Goal: Task Accomplishment & Management: Complete application form

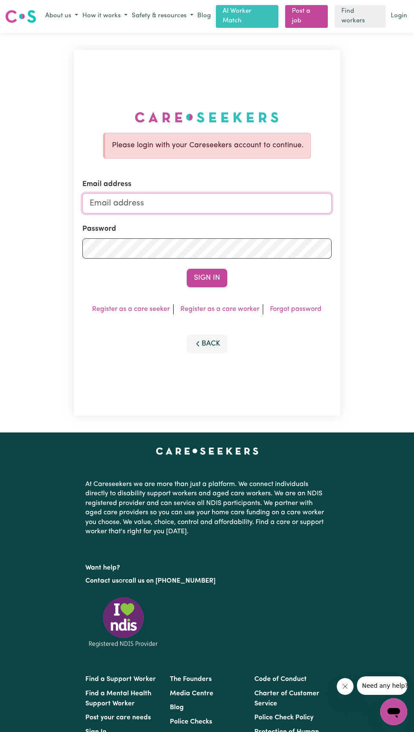
click at [266, 214] on input "Email address" at bounding box center [206, 203] width 249 height 20
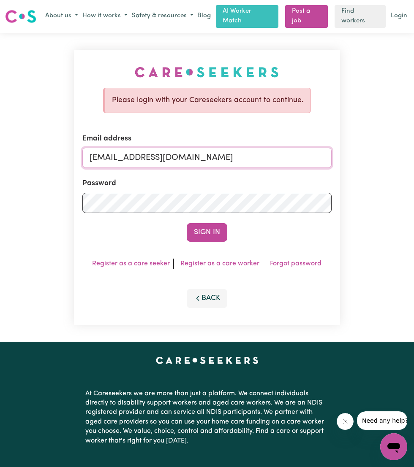
type input "[EMAIL_ADDRESS][DOMAIN_NAME]"
click at [208, 231] on button "Sign In" at bounding box center [207, 232] width 41 height 19
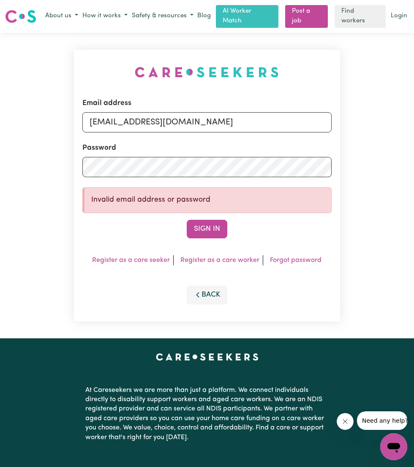
click at [206, 227] on button "Sign In" at bounding box center [207, 229] width 41 height 19
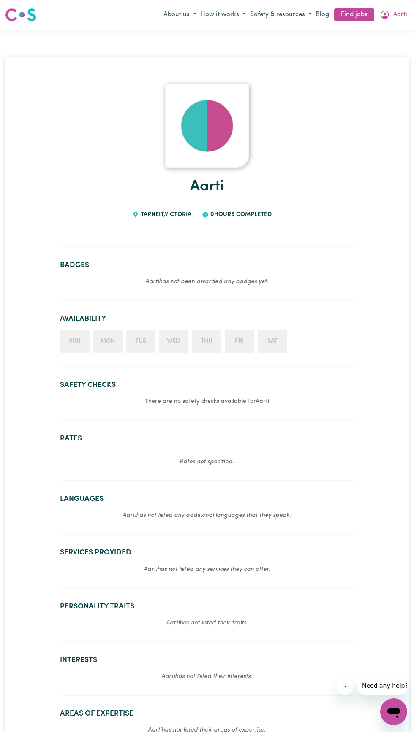
click at [79, 346] on li "Sun" at bounding box center [75, 341] width 30 height 23
click at [110, 343] on li "Mon" at bounding box center [108, 341] width 30 height 23
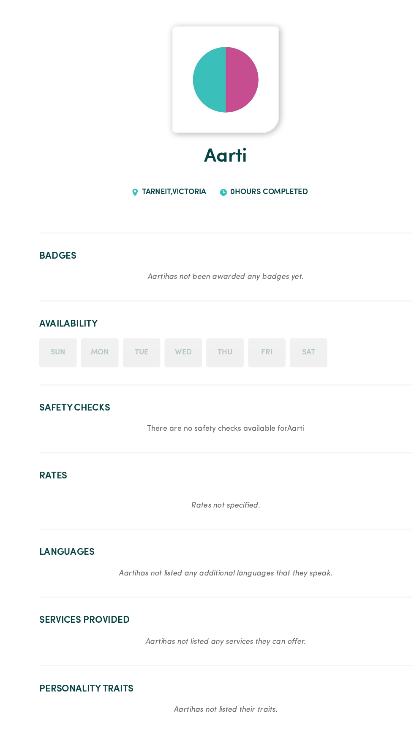
click at [85, 344] on li "Sun" at bounding box center [75, 341] width 30 height 23
click at [185, 351] on li "Wed" at bounding box center [174, 341] width 30 height 23
click at [281, 342] on li "Sat" at bounding box center [272, 341] width 30 height 23
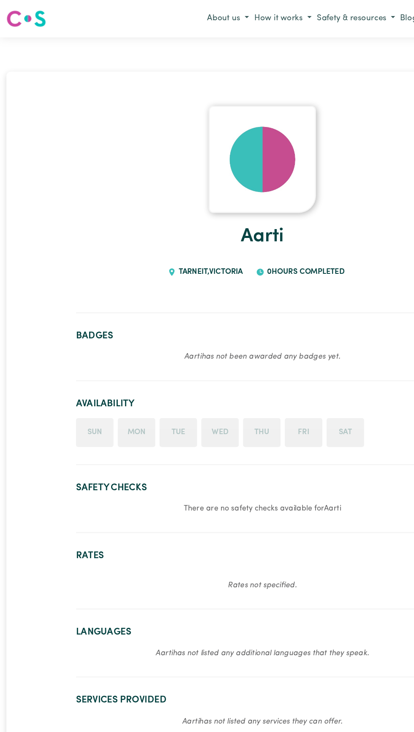
click at [155, 338] on ul "Sun Mon Tue Wed Thu Fri Sat" at bounding box center [207, 341] width 294 height 23
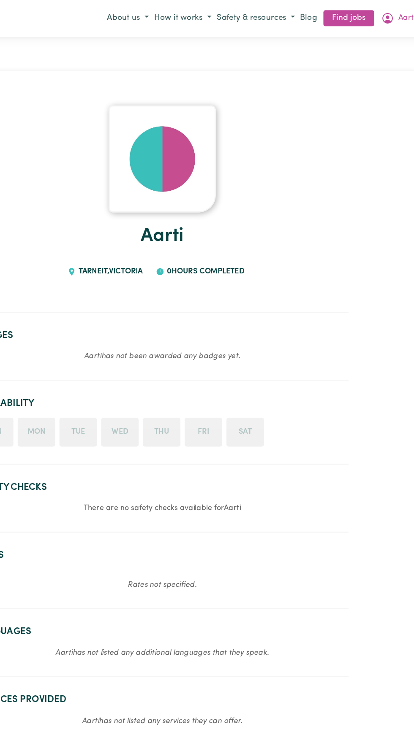
click at [217, 144] on img at bounding box center [207, 126] width 84 height 84
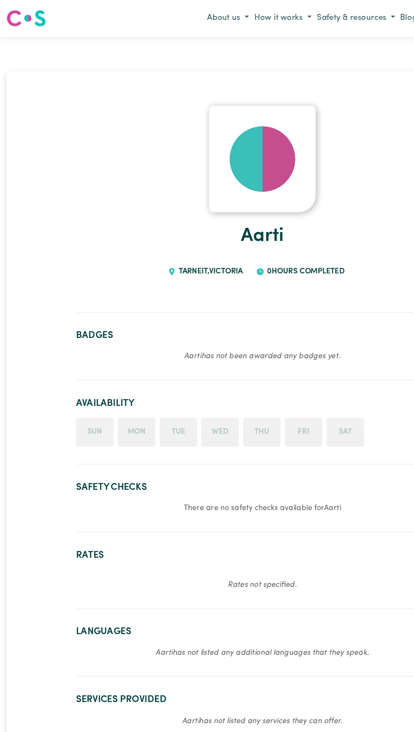
click at [77, 349] on li "Sun" at bounding box center [75, 341] width 30 height 23
click at [108, 345] on li "Mon" at bounding box center [108, 341] width 30 height 23
click at [158, 346] on ul "Sun Mon Tue Wed Thu Fri Sat" at bounding box center [207, 341] width 294 height 23
click at [86, 316] on section "Availability Sun Mon Tue Wed Thu Fri Sat" at bounding box center [207, 337] width 294 height 59
click at [205, 288] on section "Badges Aarti has not been awarded any badges yet." at bounding box center [207, 277] width 294 height 47
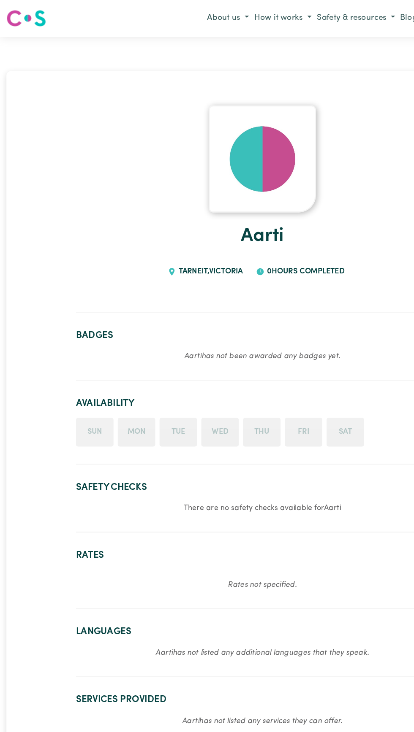
click at [249, 205] on h1 "Aarti" at bounding box center [207, 187] width 294 height 38
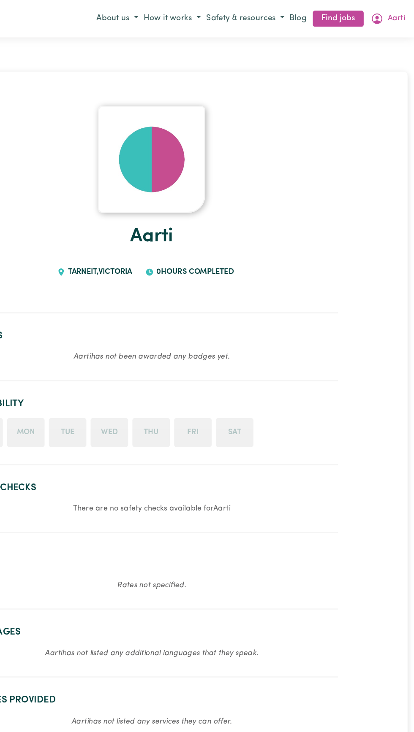
click at [214, 14] on button "How it works" at bounding box center [222, 15] width 49 height 14
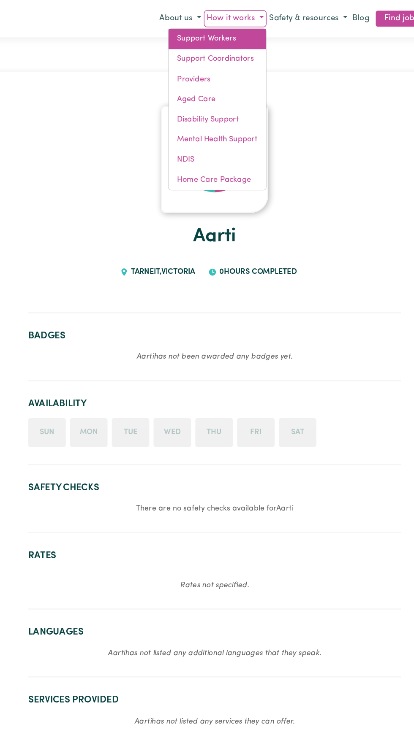
click at [184, 30] on link "Support Workers" at bounding box center [208, 31] width 77 height 16
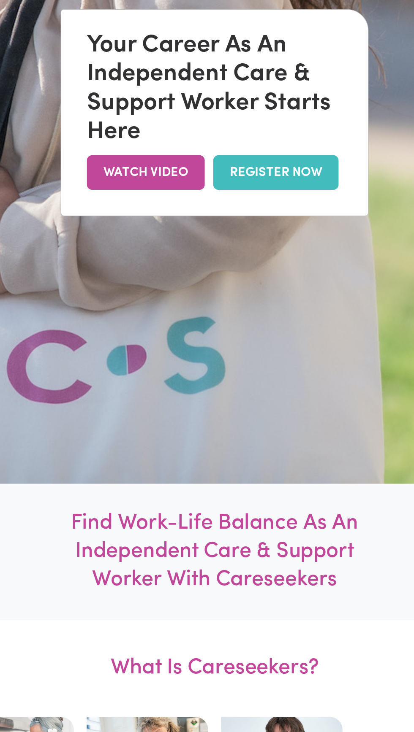
scroll to position [360, 0]
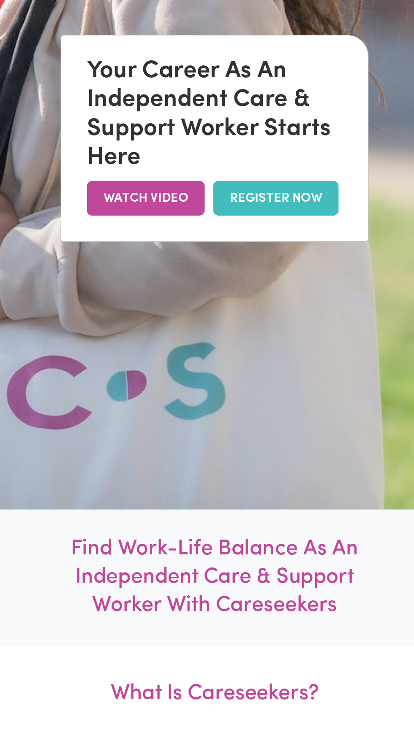
click at [278, 170] on link "REGISTER NOW" at bounding box center [255, 156] width 99 height 27
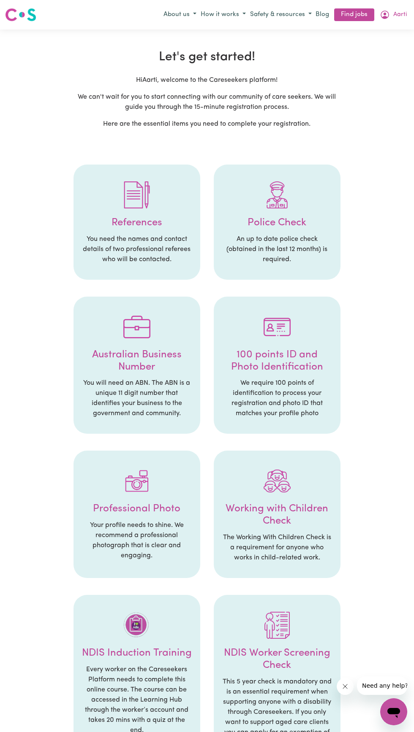
click at [122, 199] on div at bounding box center [137, 195] width 110 height 44
click at [138, 222] on h4 "References" at bounding box center [137, 223] width 110 height 12
click at [132, 197] on img at bounding box center [136, 194] width 27 height 27
click at [152, 235] on p "You need the names and contact details of two professional referees who will be…" at bounding box center [137, 249] width 110 height 30
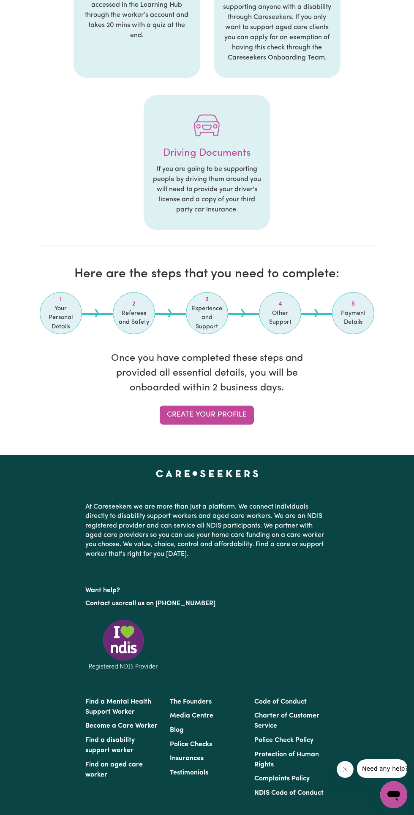
scroll to position [694, 0]
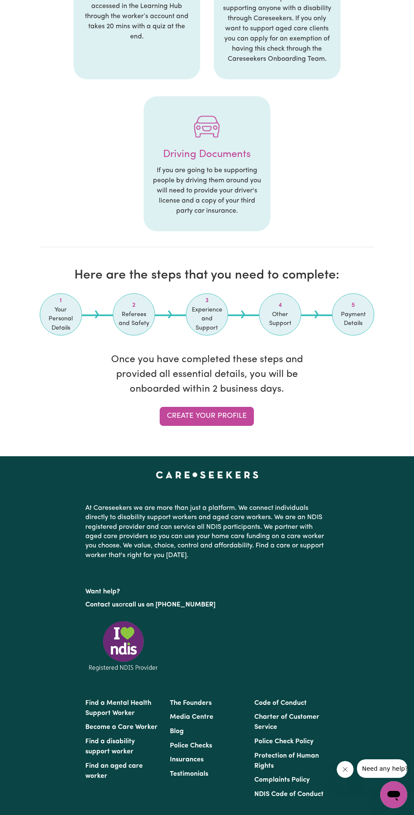
click at [235, 419] on link "Create your profile" at bounding box center [207, 416] width 94 height 19
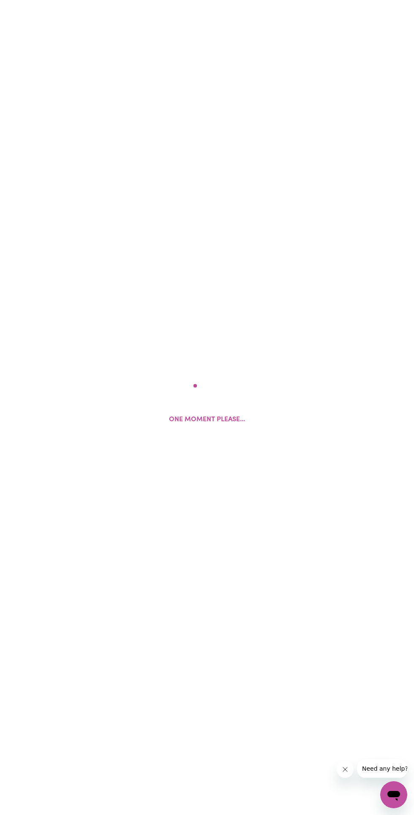
select select "Studying a healthcare related degree or qualification"
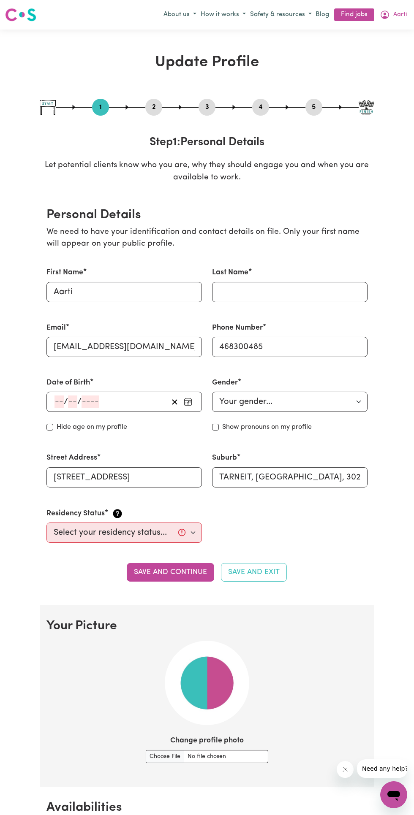
click at [87, 400] on input "number" at bounding box center [89, 401] width 17 height 13
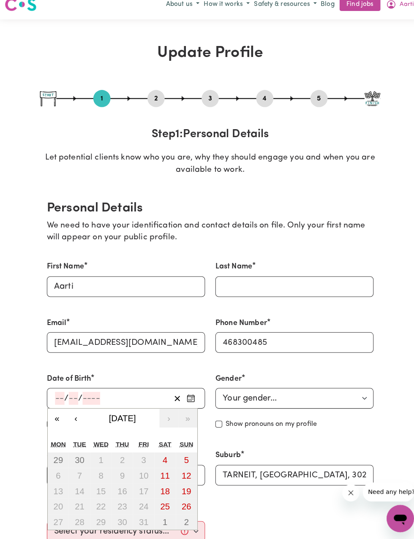
scroll to position [30, 0]
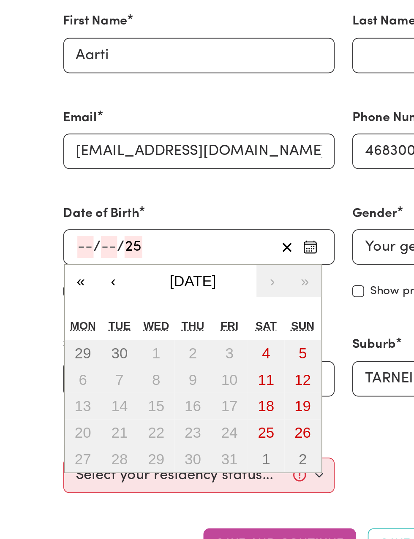
type input "2"
click at [56, 370] on input "number" at bounding box center [58, 371] width 9 height 13
type input "25"
type input "05"
type input "1999"
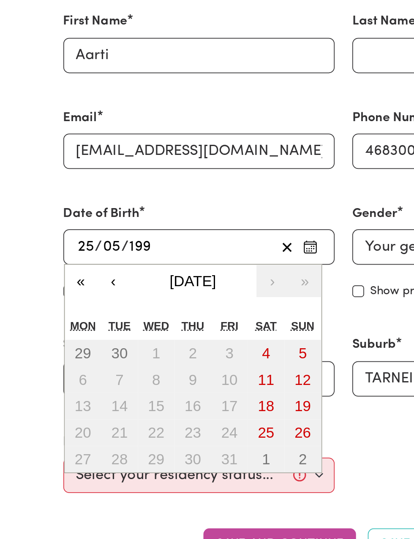
type input "1999-05-25"
type input "5"
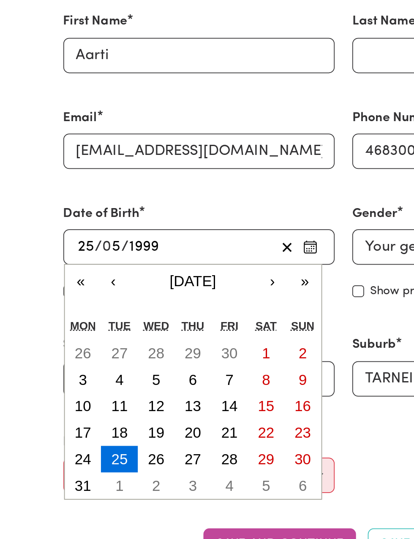
type input "1999"
click at [79, 492] on abbr "25" at bounding box center [78, 492] width 9 height 9
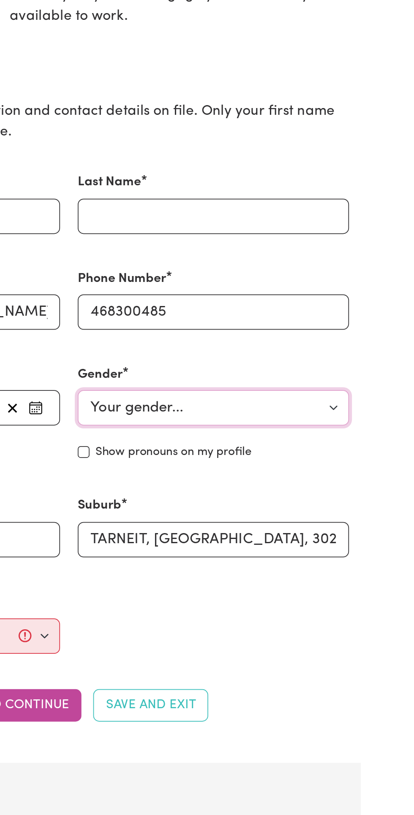
click at [336, 368] on select "Your gender... Female Male Non-binary Other Prefer not to say" at bounding box center [289, 371] width 155 height 20
select select "female"
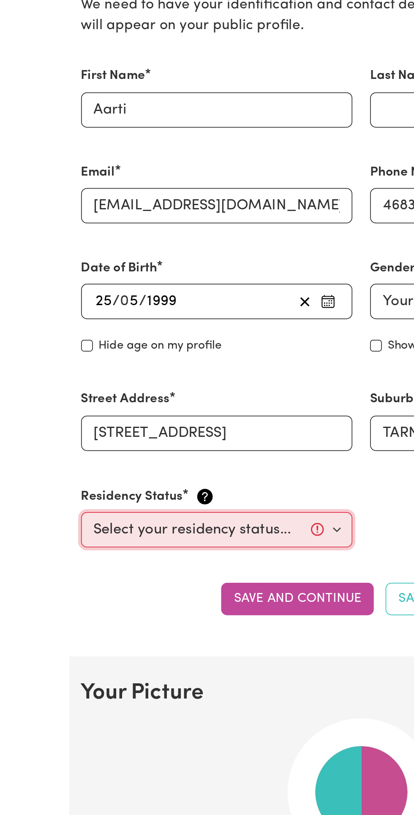
click at [167, 503] on select "Select your residency status... Australian citizen Australian PR Temporary Work…" at bounding box center [123, 502] width 155 height 20
select select "Student Visa"
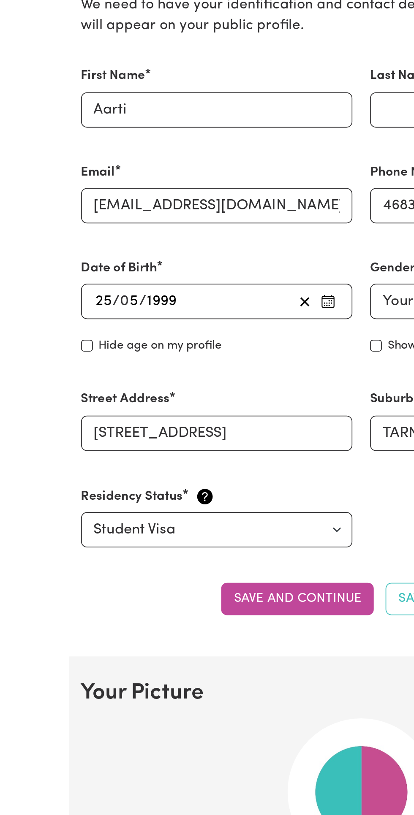
click at [180, 541] on button "Save and continue" at bounding box center [170, 542] width 87 height 19
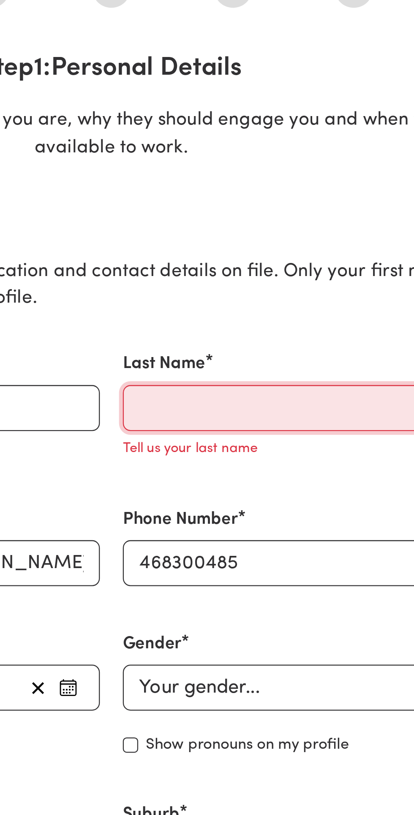
click at [294, 257] on input "Last Name" at bounding box center [289, 261] width 155 height 20
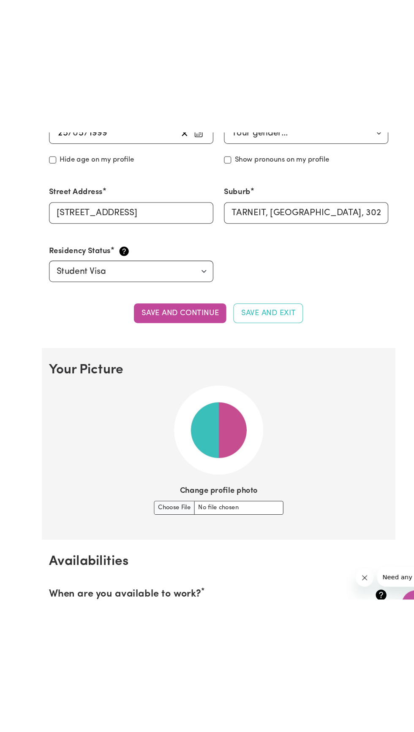
scroll to position [303, 0]
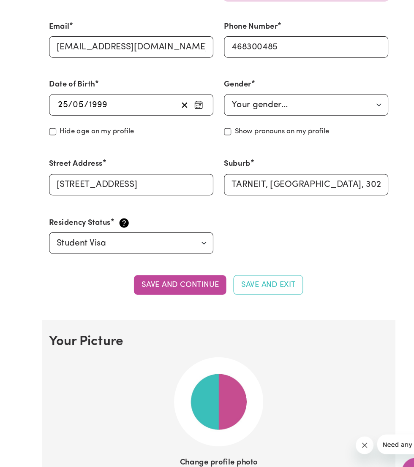
type input "Arora"
click at [190, 271] on button "Save and continue" at bounding box center [170, 269] width 87 height 19
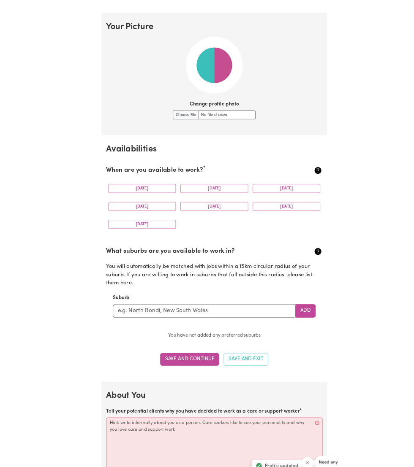
scroll to position [604, 0]
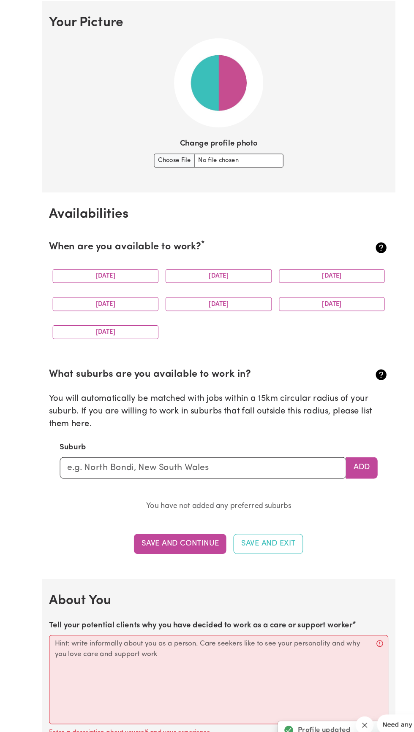
click at [112, 260] on button "Monday" at bounding box center [100, 261] width 100 height 13
click at [216, 289] on button "Friday" at bounding box center [207, 287] width 100 height 13
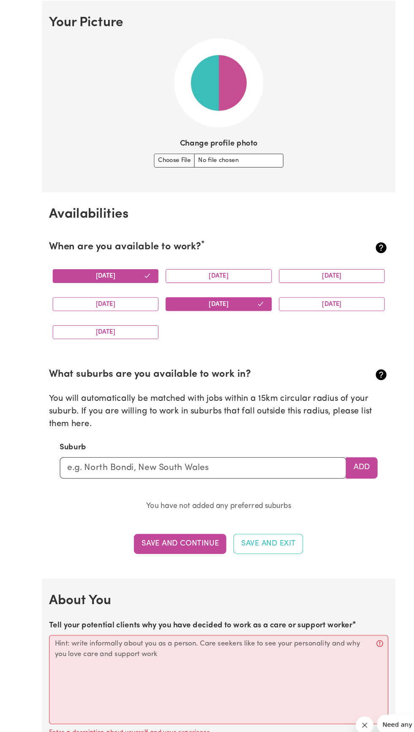
click at [324, 287] on button "Saturday" at bounding box center [314, 287] width 100 height 13
click at [109, 313] on button "Sunday" at bounding box center [100, 314] width 100 height 13
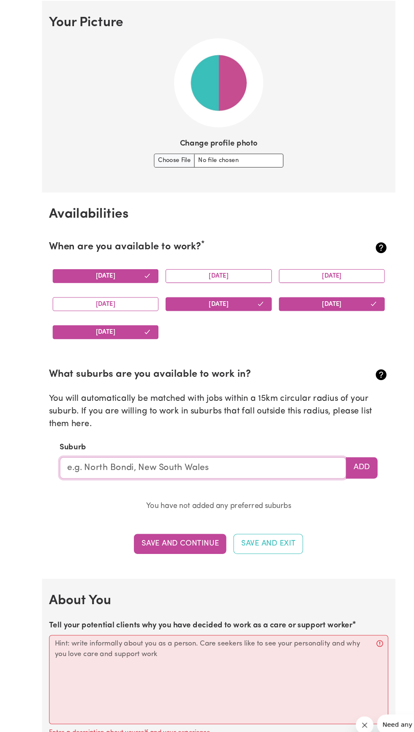
click at [268, 441] on input "text" at bounding box center [192, 443] width 271 height 20
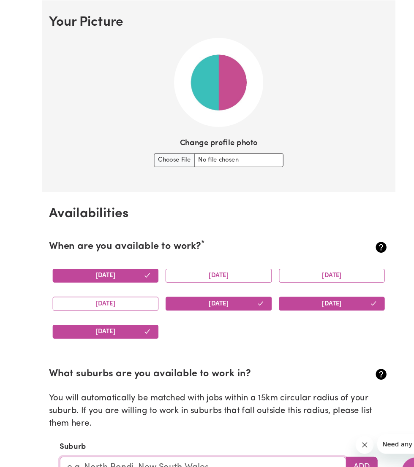
scroll to position [800, 0]
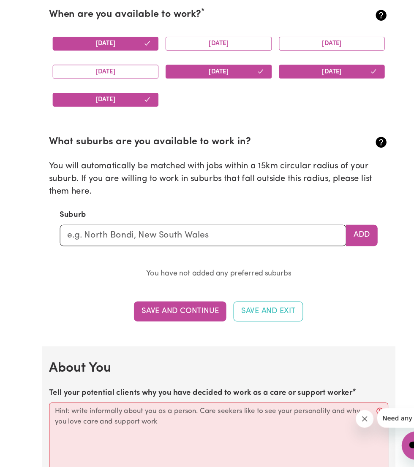
click at [342, 248] on button "Add" at bounding box center [342, 248] width 30 height 20
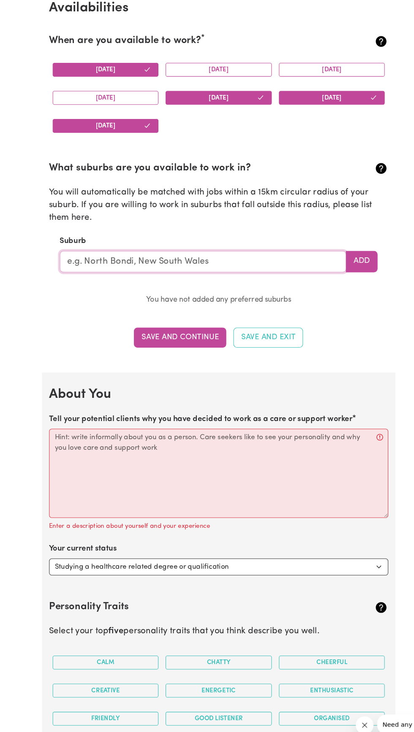
click at [273, 243] on input "text" at bounding box center [192, 248] width 271 height 20
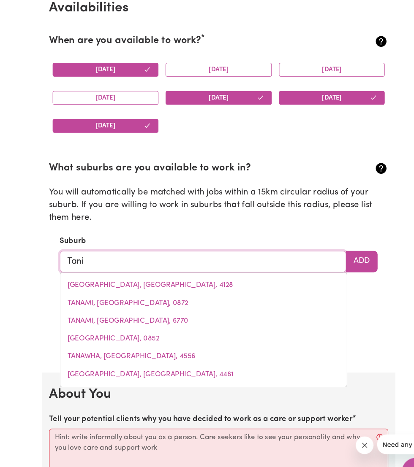
type input "Tan"
type input "TanAH MERAH, Queensland, 4128"
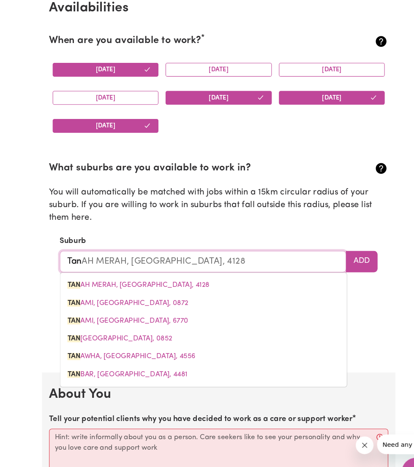
type input "Ta"
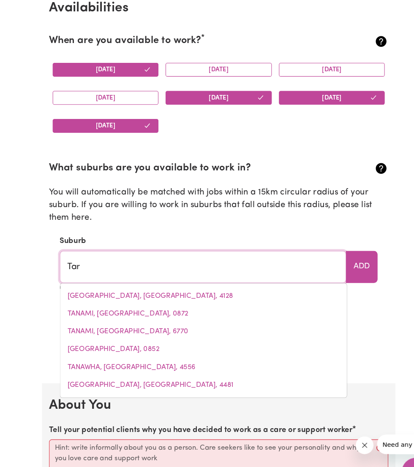
type input "Tarn"
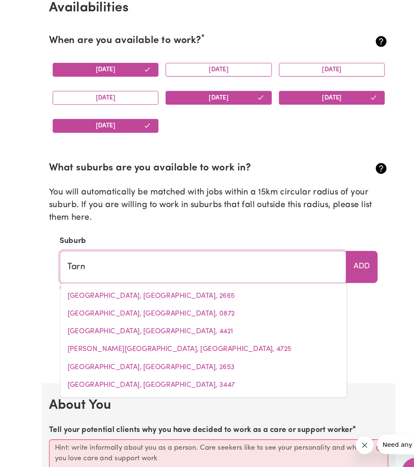
type input "TarnAGULLA, Victoria, 3551"
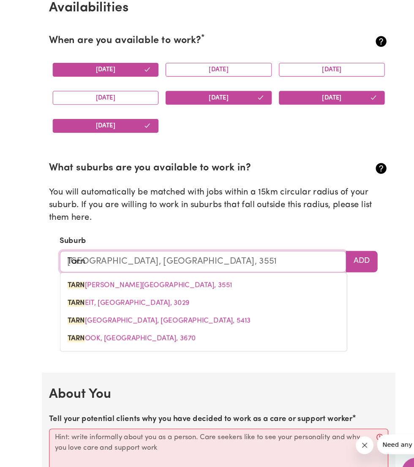
type input "Tarneit"
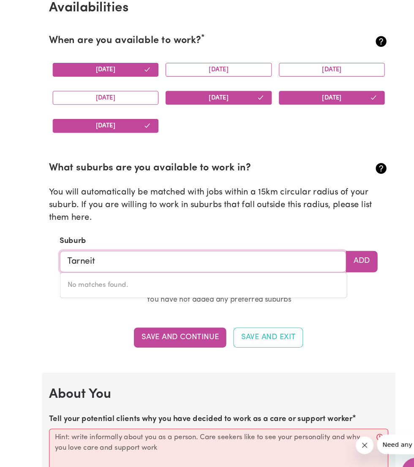
type input "Tarneit"
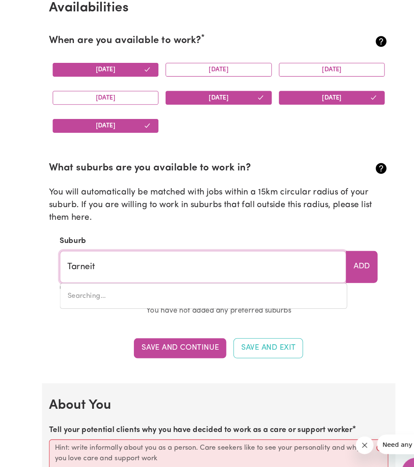
type input "Tarneit, Victoria, 3029"
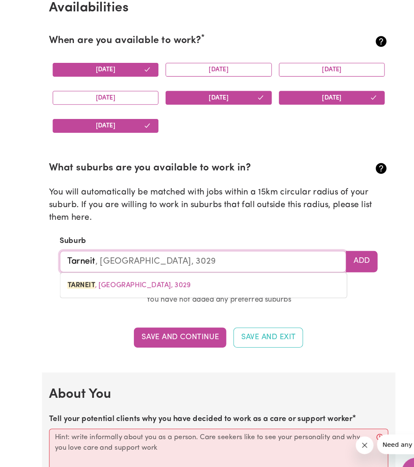
click at [133, 263] on link "TARNEIT , Victoria, 3029" at bounding box center [192, 270] width 271 height 17
type input "TARNEIT, Victoria, 3029"
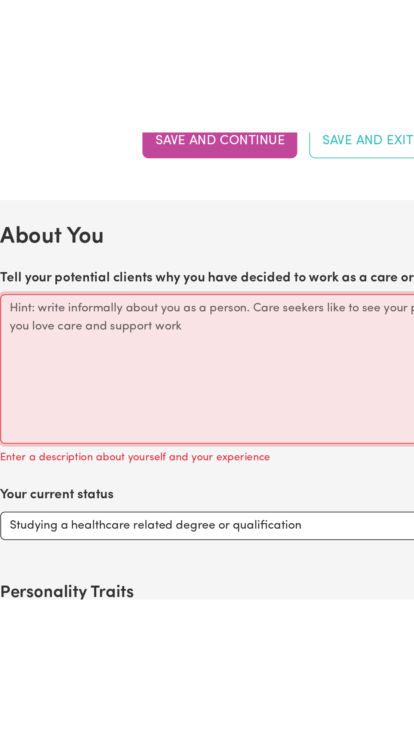
scroll to position [911, 0]
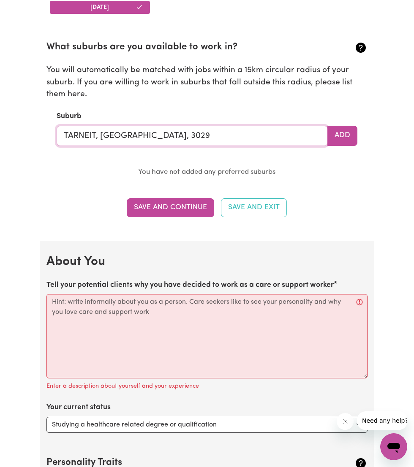
click at [173, 132] on input "TARNEIT, Victoria, 3029" at bounding box center [192, 136] width 271 height 20
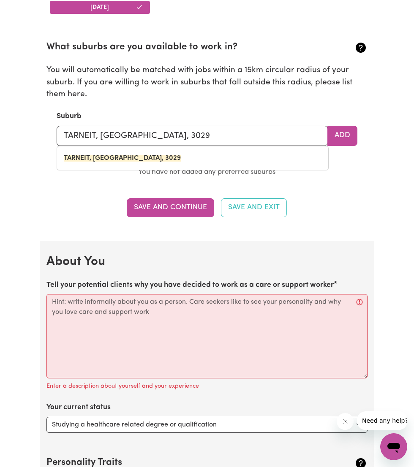
click at [154, 206] on button "Save and Continue" at bounding box center [170, 207] width 87 height 19
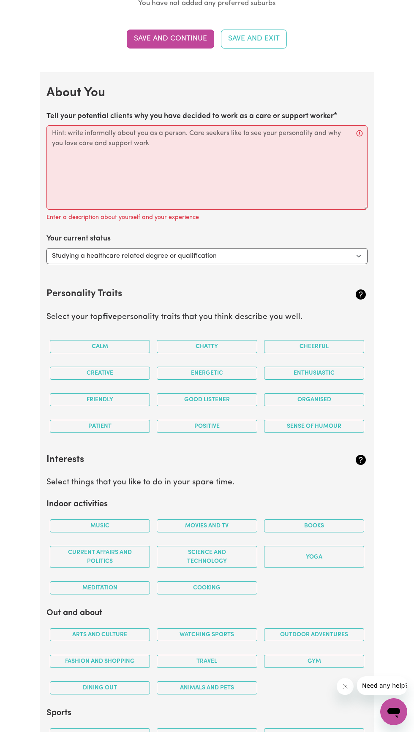
scroll to position [1008, 0]
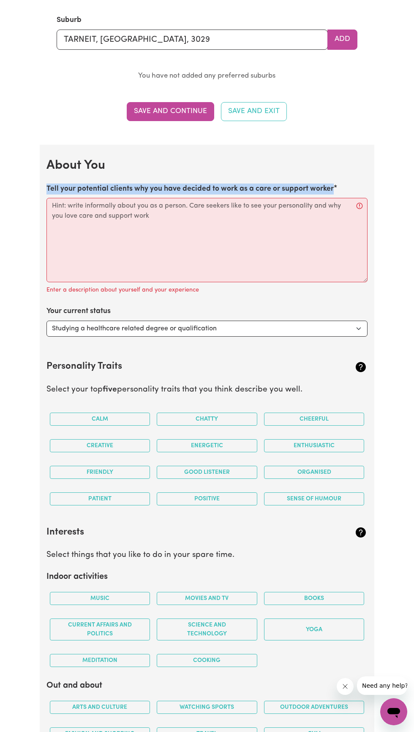
copy label "Tell your potential clients why you have decided to work as a care or support w…"
click at [287, 326] on select "Select... Studying a healthcare related degree or qualification Studying a non-…" at bounding box center [206, 329] width 321 height 16
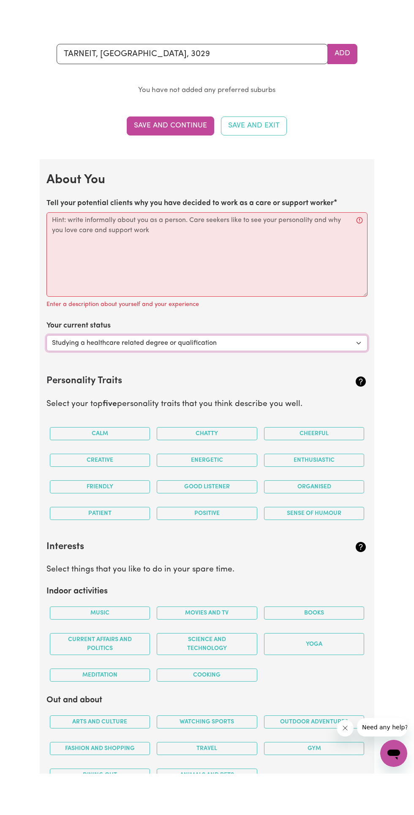
scroll to position [1025, 0]
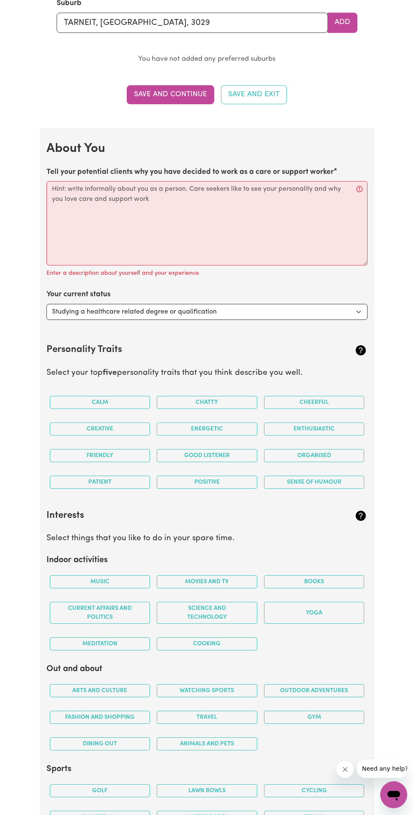
click at [129, 400] on button "Calm" at bounding box center [100, 402] width 100 height 13
click at [128, 455] on button "Friendly" at bounding box center [100, 455] width 100 height 13
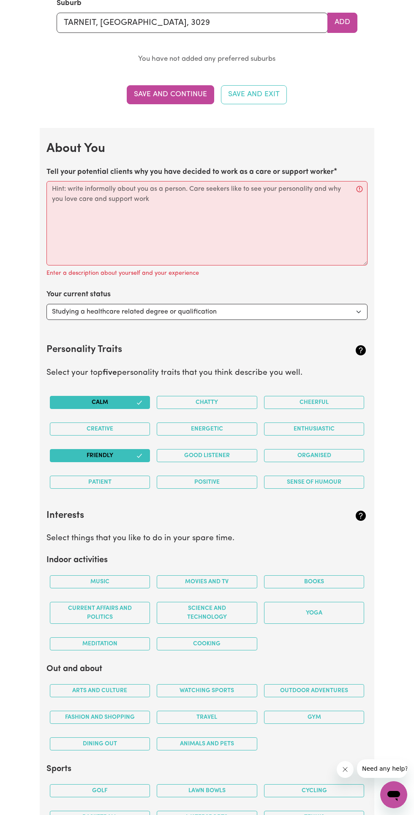
click at [127, 486] on button "Patient" at bounding box center [100, 482] width 100 height 13
click at [227, 453] on button "Good Listener" at bounding box center [207, 455] width 100 height 13
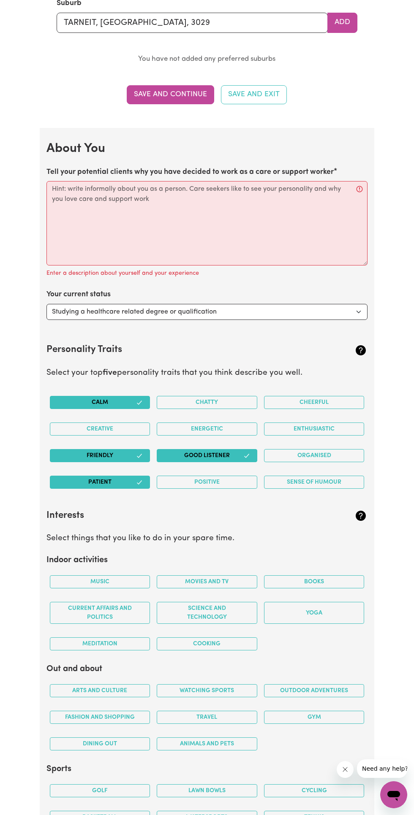
click at [341, 449] on button "Organised" at bounding box center [314, 455] width 100 height 13
click at [358, 427] on button "Enthusiastic" at bounding box center [314, 428] width 100 height 13
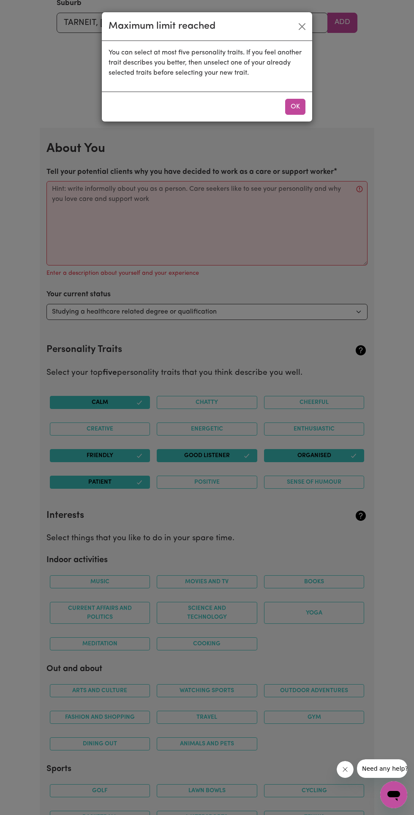
click at [344, 422] on div "Maximum limit reached You can select at most five personality traits. If you fe…" at bounding box center [207, 407] width 414 height 815
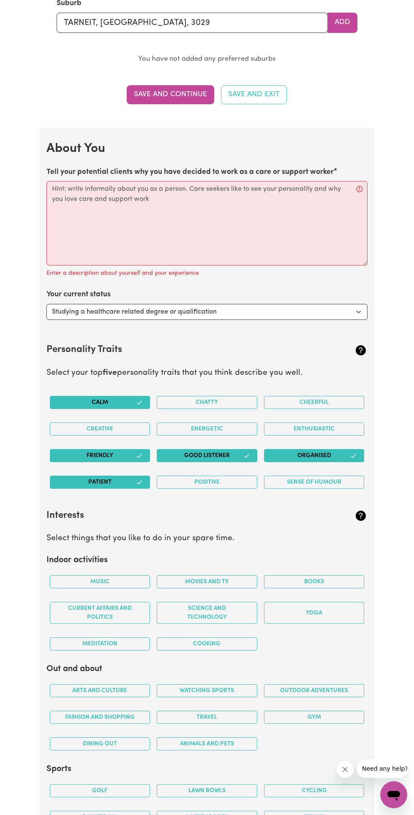
click at [214, 400] on button "Chatty" at bounding box center [207, 402] width 100 height 13
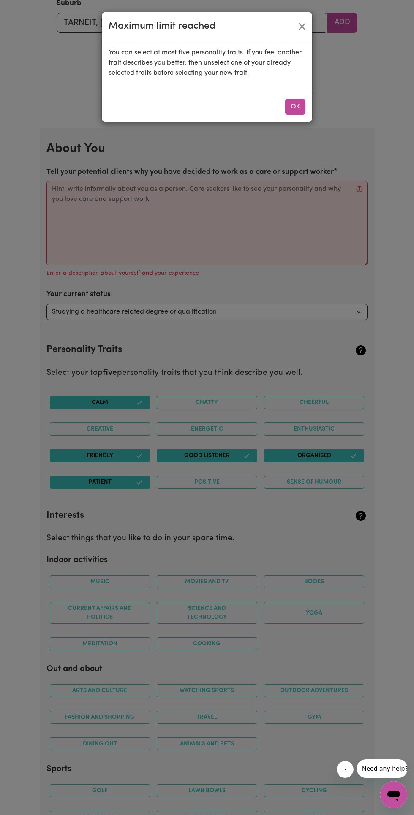
click at [295, 106] on button "OK" at bounding box center [295, 107] width 20 height 16
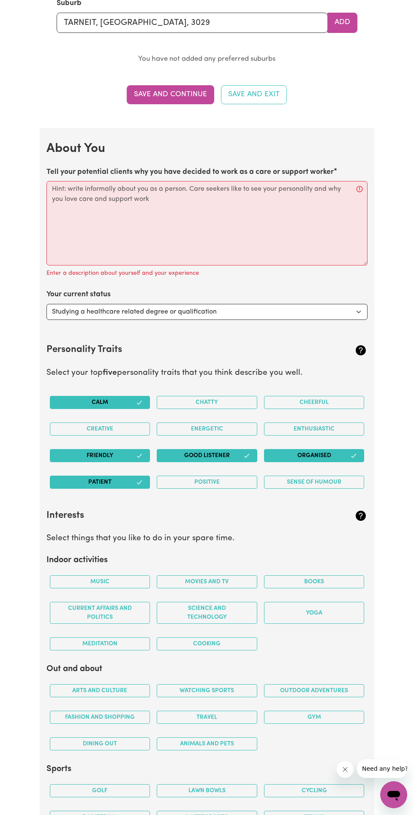
click at [144, 453] on button "Friendly" at bounding box center [100, 455] width 100 height 13
click at [131, 459] on button "Friendly" at bounding box center [100, 455] width 100 height 13
click at [131, 432] on button "Creative" at bounding box center [100, 428] width 100 height 13
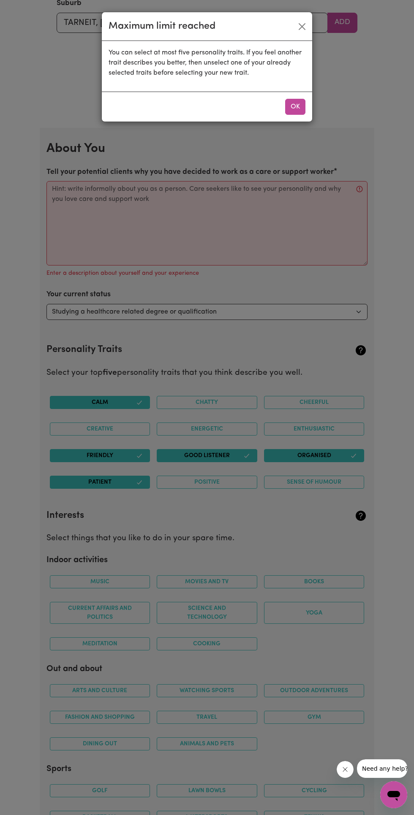
click at [138, 457] on div "Maximum limit reached You can select at most five personality traits. If you fe…" at bounding box center [207, 407] width 414 height 815
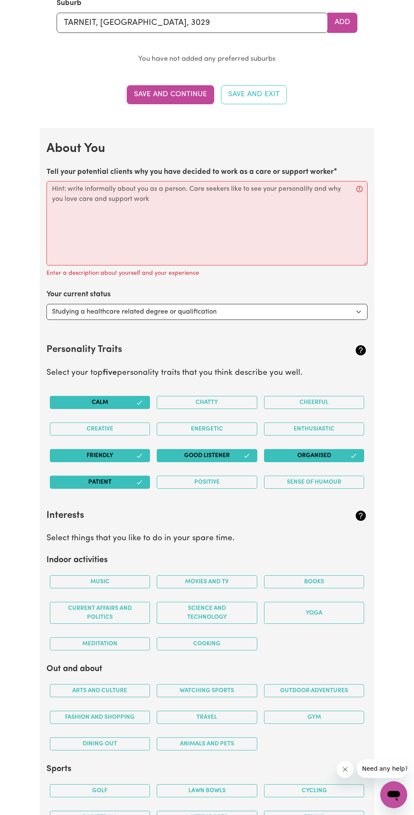
click at [144, 453] on button "Friendly" at bounding box center [100, 455] width 100 height 13
click at [144, 427] on button "Creative" at bounding box center [100, 428] width 100 height 13
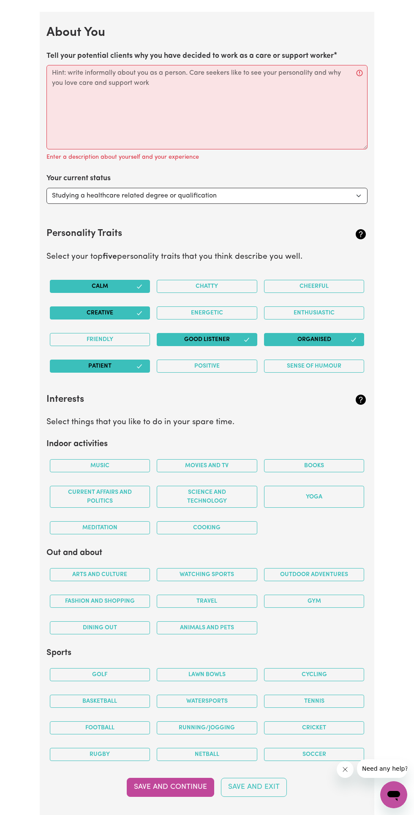
scroll to position [1138, 0]
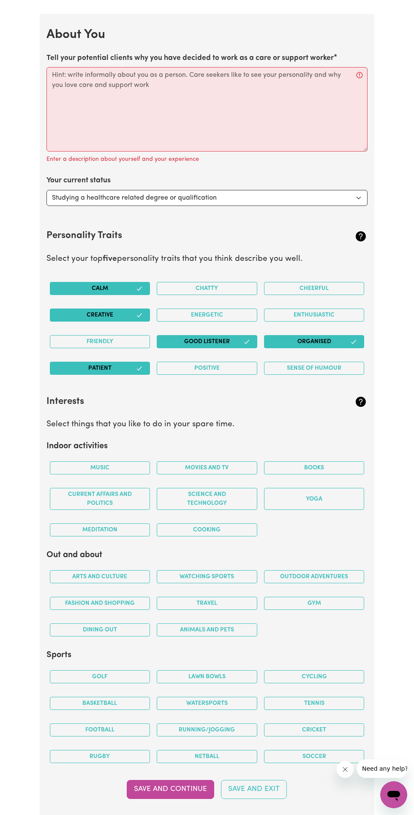
click at [122, 467] on button "Music" at bounding box center [100, 467] width 100 height 13
click at [233, 530] on button "Cooking" at bounding box center [207, 529] width 100 height 13
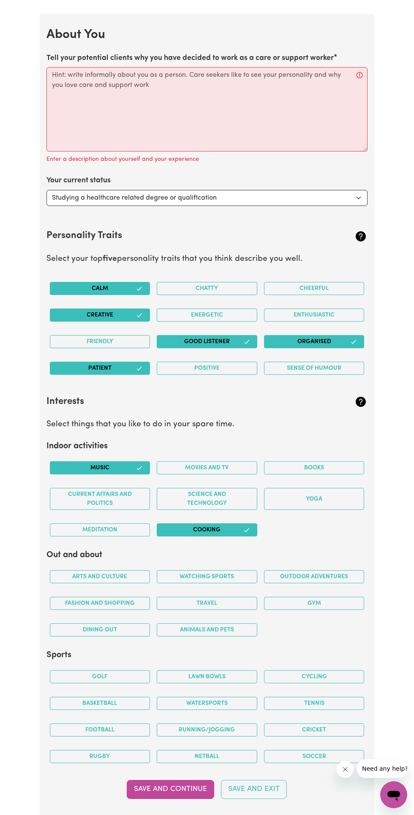
click at [114, 527] on button "Meditation" at bounding box center [100, 529] width 100 height 13
click at [223, 465] on button "Movies and TV" at bounding box center [207, 467] width 100 height 13
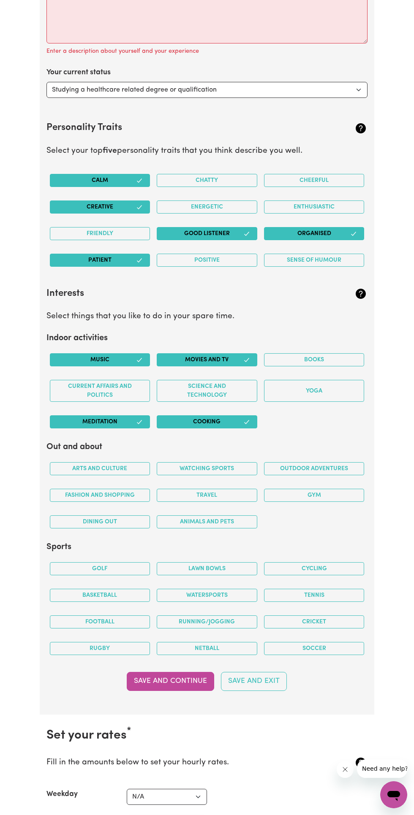
scroll to position [1246, 0]
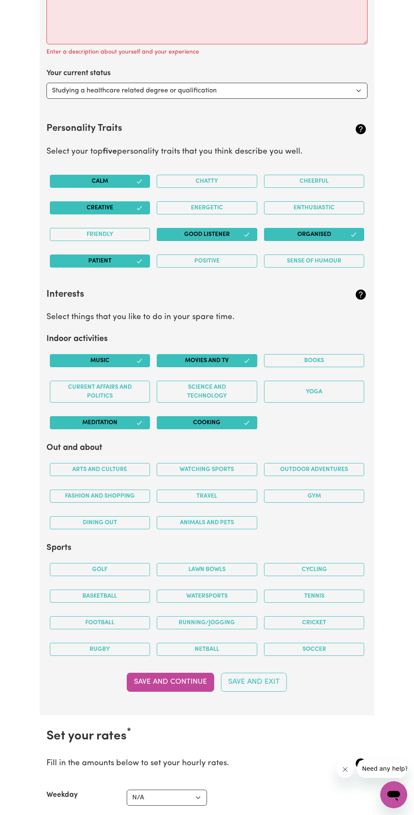
click at [340, 362] on button "Books" at bounding box center [314, 360] width 100 height 13
click at [122, 467] on button "Arts and Culture" at bounding box center [100, 469] width 100 height 13
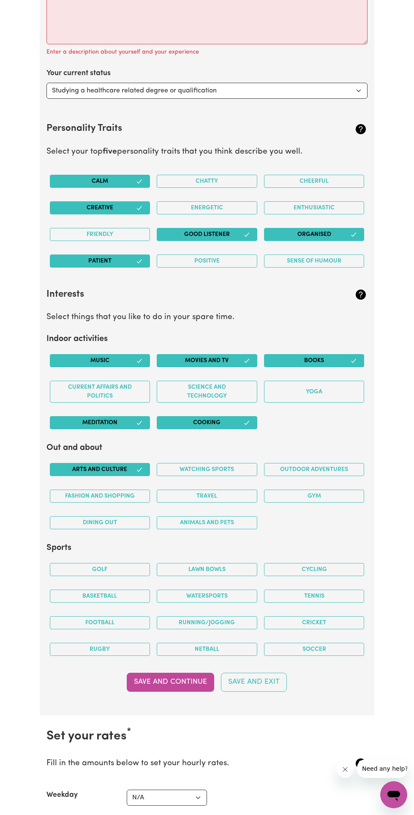
click at [144, 493] on button "Fashion and shopping" at bounding box center [100, 495] width 100 height 13
click at [228, 496] on button "Travel" at bounding box center [207, 495] width 100 height 13
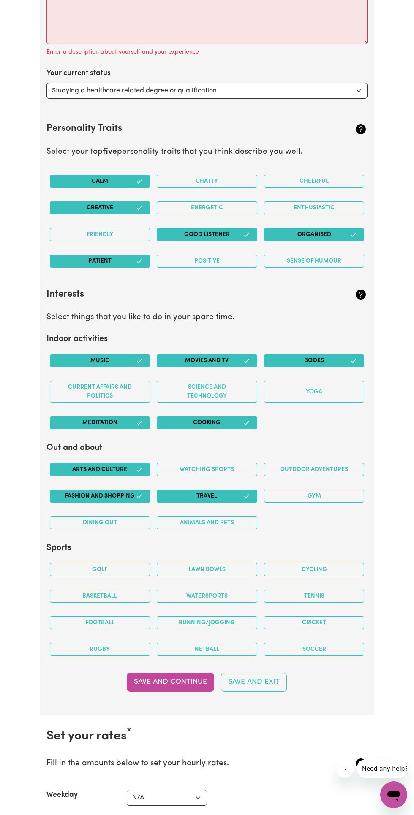
click at [325, 465] on button "Outdoor adventures" at bounding box center [314, 469] width 100 height 13
click at [116, 521] on button "Dining out" at bounding box center [100, 522] width 100 height 13
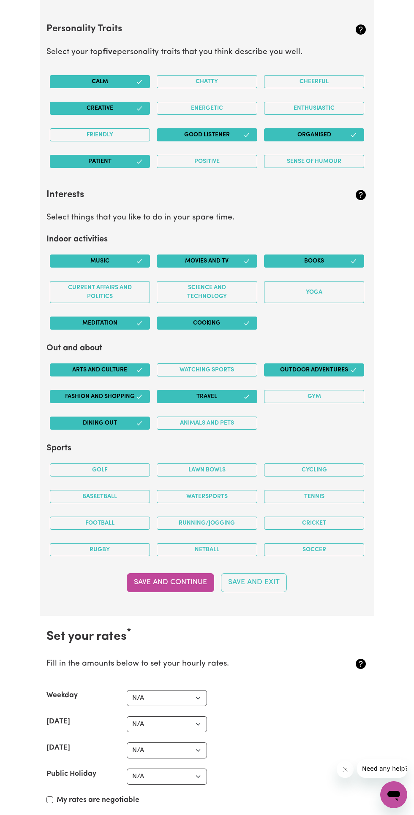
scroll to position [1350, 0]
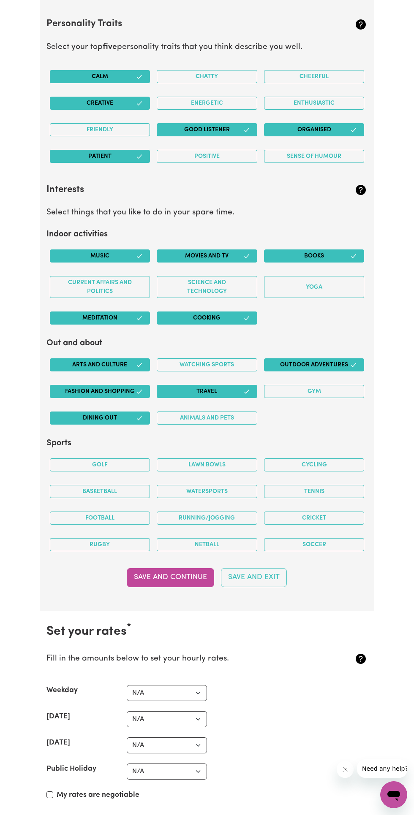
click at [338, 543] on button "Soccer" at bounding box center [314, 544] width 100 height 13
click at [342, 511] on button "Cricket" at bounding box center [314, 517] width 100 height 13
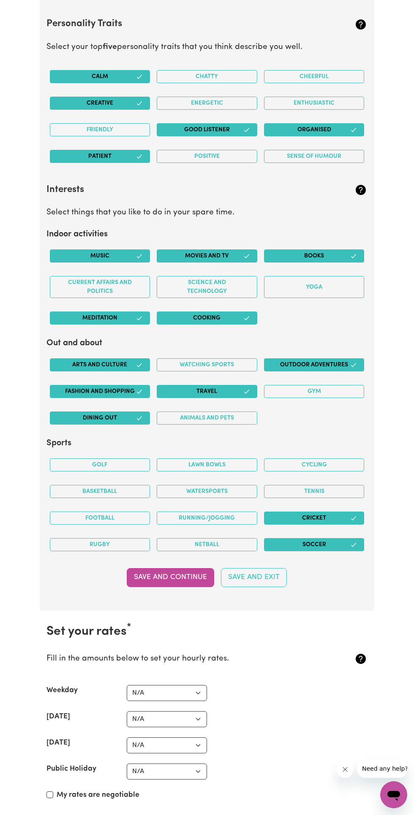
click at [181, 576] on button "Save and Continue" at bounding box center [170, 577] width 87 height 19
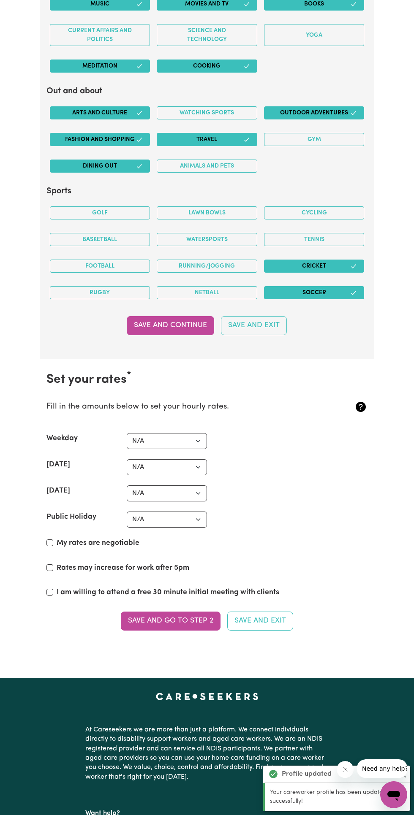
click at [176, 722] on p "At Careseekers we are more than just a platform. We connect individuals directl…" at bounding box center [206, 753] width 243 height 63
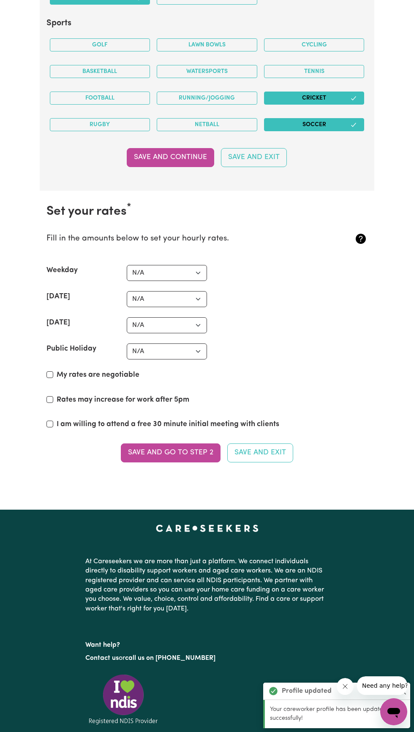
scroll to position [1744, 0]
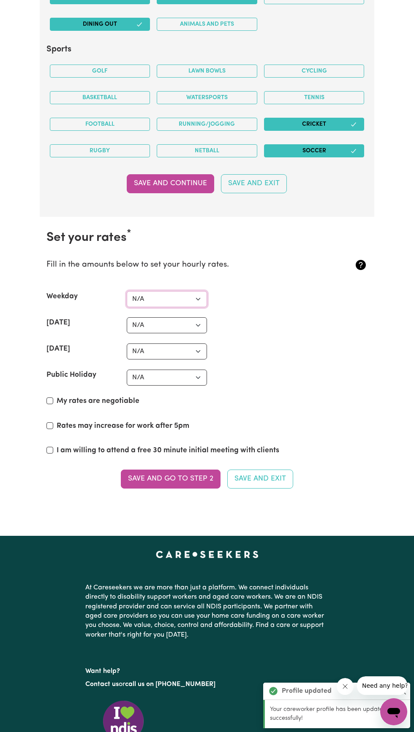
click at [181, 300] on select "N/A $37 $38 $39 $40 $41 $42 $43 $44 $45 $46 $47 $48 $49 $50 $51 $52 $53 $54 $55…" at bounding box center [167, 299] width 80 height 16
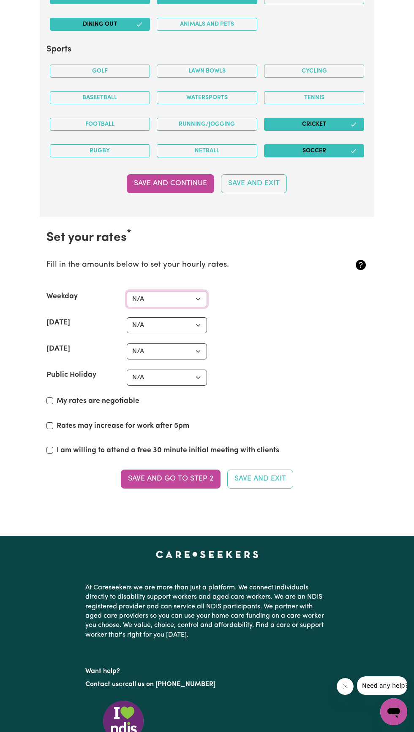
select select "40"
click at [186, 321] on select "N/A $37 $38 $39 $40 $41 $42 $43 $44 $45 $46 $47 $48 $49 $50 $51 $52 $53 $54 $55…" at bounding box center [167, 325] width 80 height 16
select select "50"
click at [188, 348] on select "N/A $37 $38 $39 $40 $41 $42 $43 $44 $45 $46 $47 $48 $49 $50 $51 $52 $53 $54 $55…" at bounding box center [167, 351] width 80 height 16
select select "50"
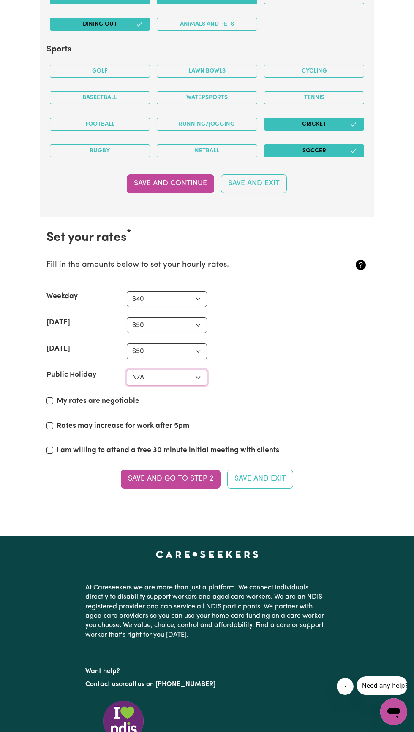
click at [184, 372] on select "N/A $37 $38 $39 $40 $41 $42 $43 $44 $45 $46 $47 $48 $49 $50 $51 $52 $53 $54 $55…" at bounding box center [167, 378] width 80 height 16
select select "100"
click at [50, 397] on input "My rates are negotiable" at bounding box center [49, 400] width 7 height 7
checkbox input "true"
click at [50, 422] on input "Rates may increase for work after 5pm" at bounding box center [49, 425] width 7 height 7
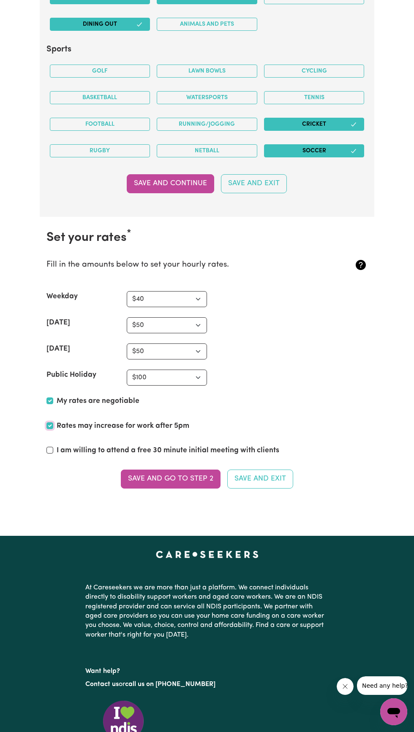
checkbox input "true"
click at [49, 447] on input "I am willing to attend a free 30 minute initial meeting with clients" at bounding box center [49, 450] width 7 height 7
checkbox input "true"
click at [185, 474] on button "Save and go to Step 2" at bounding box center [171, 479] width 100 height 19
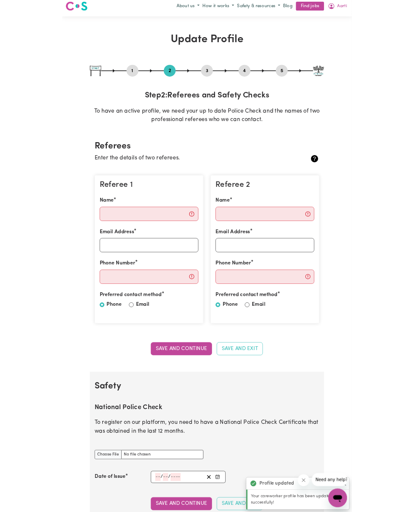
scroll to position [0, 0]
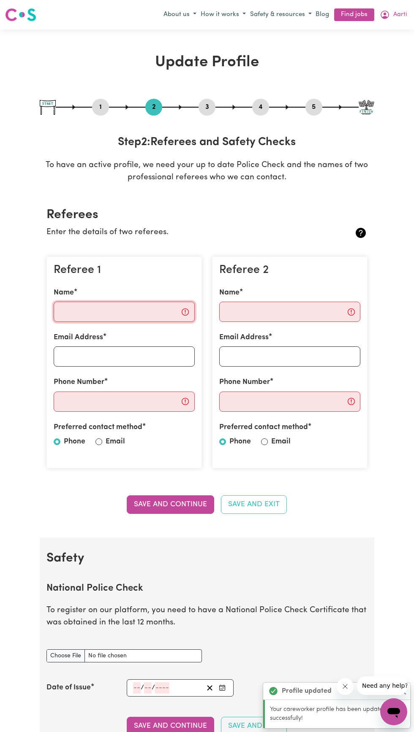
click at [158, 307] on input "Name" at bounding box center [124, 312] width 141 height 20
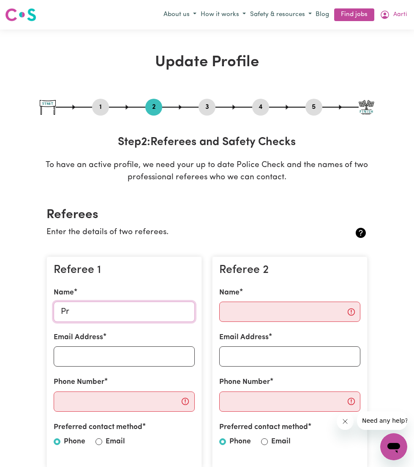
type input "P"
type input "Jasspreet kaur"
click at [153, 357] on input "Email Address" at bounding box center [124, 356] width 141 height 20
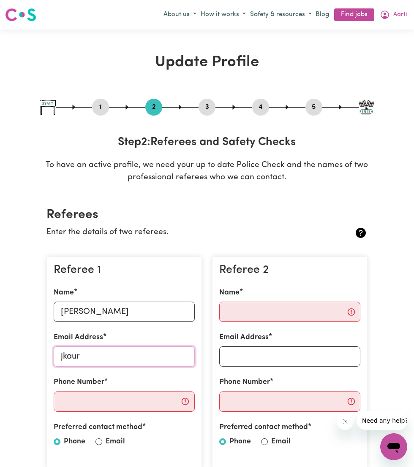
type input "jkaur"
click at [136, 399] on input "Phone Number" at bounding box center [124, 402] width 141 height 20
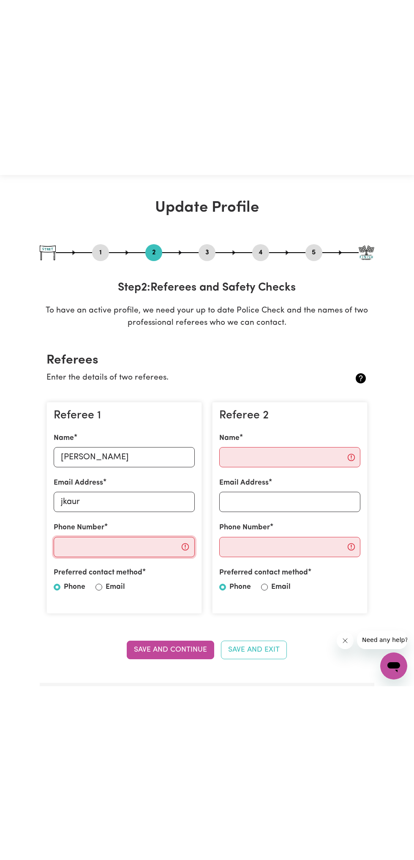
scroll to position [19, 0]
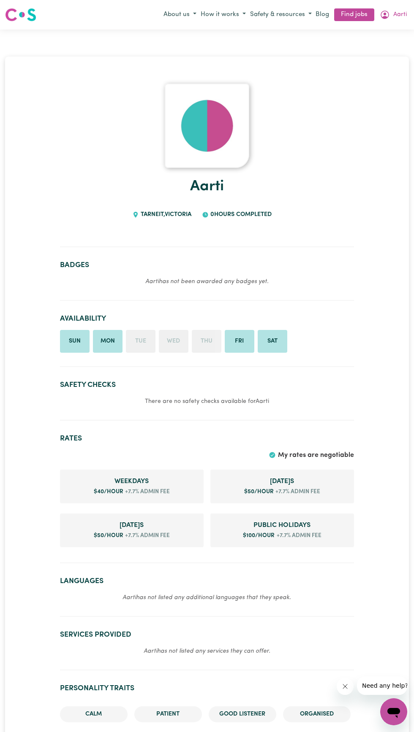
click at [402, 14] on button "Aarti" at bounding box center [392, 15] width 31 height 14
click at [379, 30] on link "My Account" at bounding box center [374, 31] width 67 height 16
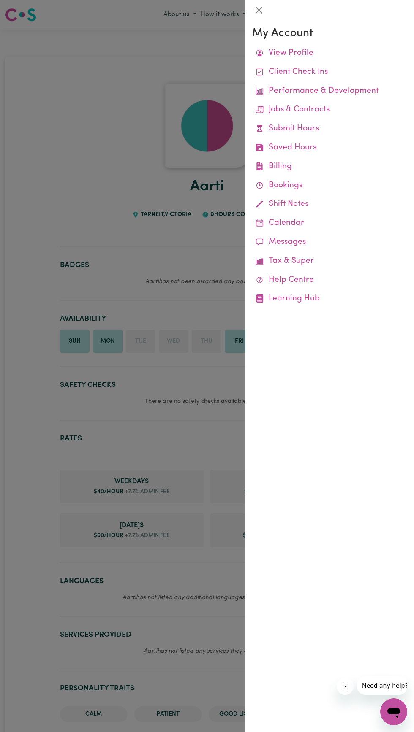
click at [295, 49] on link "View Profile" at bounding box center [329, 53] width 155 height 19
click at [292, 50] on link "View Profile" at bounding box center [329, 53] width 155 height 19
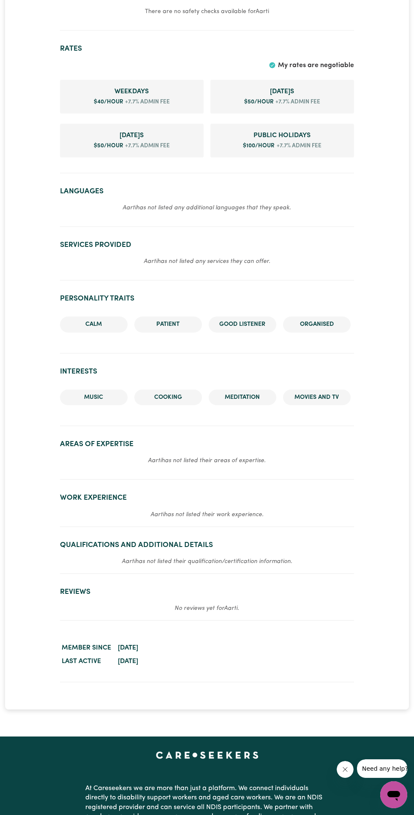
scroll to position [389, 0]
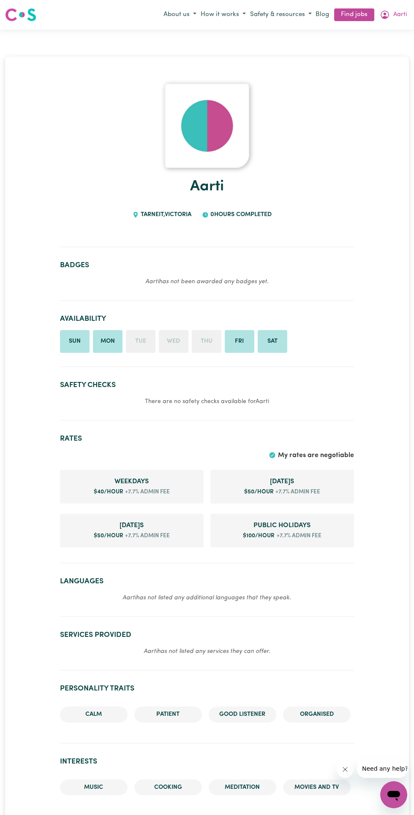
click at [189, 125] on img at bounding box center [207, 126] width 84 height 84
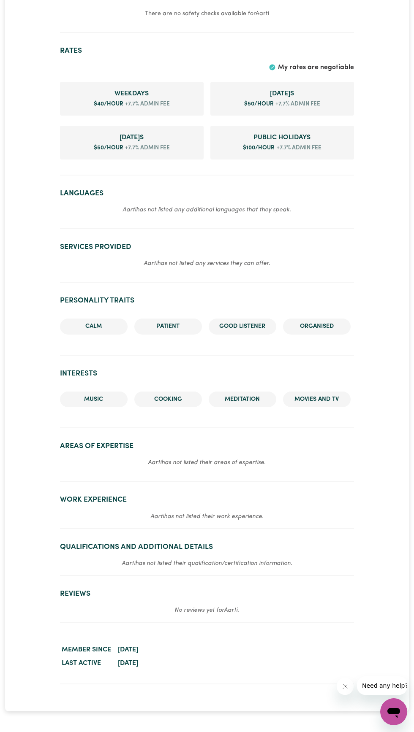
scroll to position [377, 0]
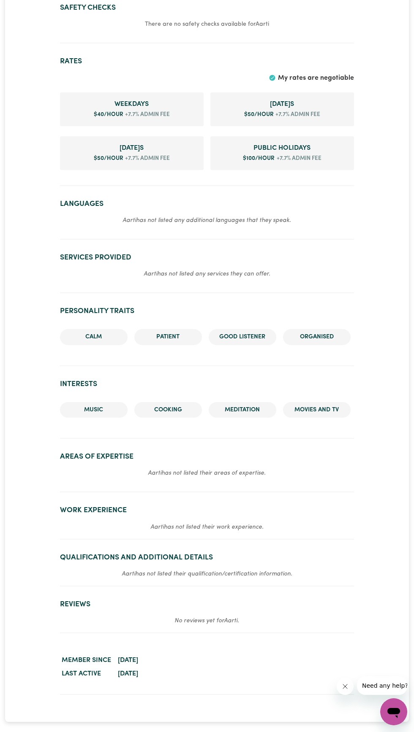
click at [136, 473] on section "Areas of Expertise Aarti has not listed their areas of expertise." at bounding box center [207, 469] width 294 height 47
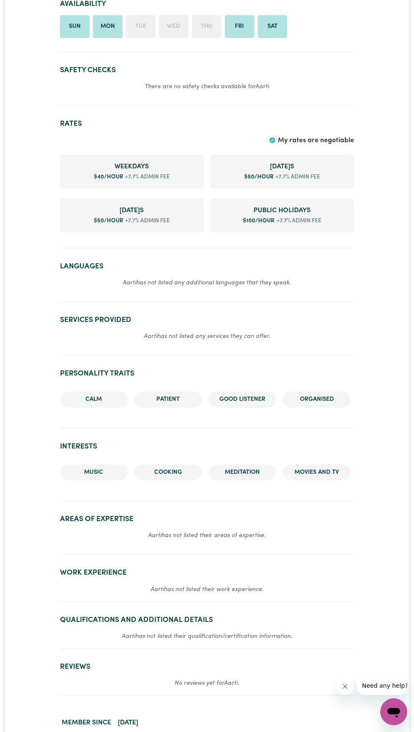
scroll to position [314, 0]
click at [330, 480] on li "Movies and TV" at bounding box center [317, 473] width 68 height 16
click at [246, 477] on li "Meditation" at bounding box center [242, 473] width 68 height 16
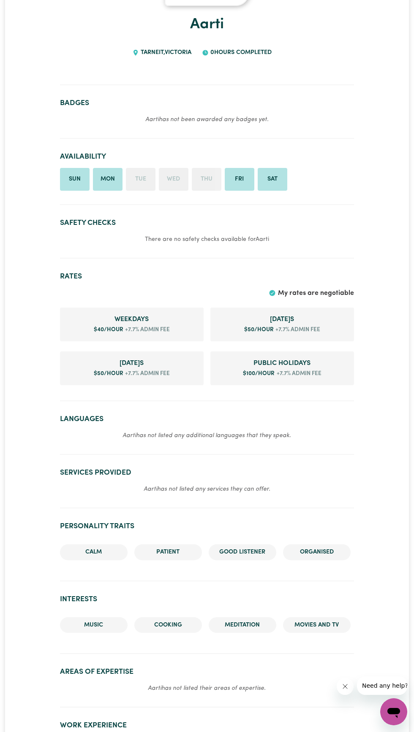
scroll to position [0, 0]
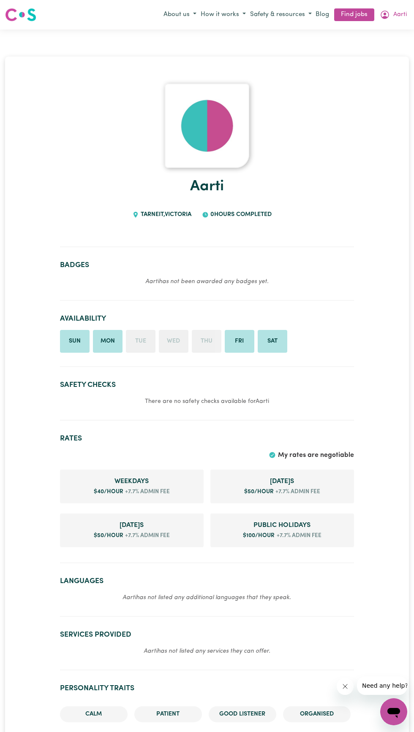
click at [391, 18] on button "Aarti" at bounding box center [392, 15] width 31 height 14
click at [376, 28] on link "My Account" at bounding box center [374, 31] width 67 height 16
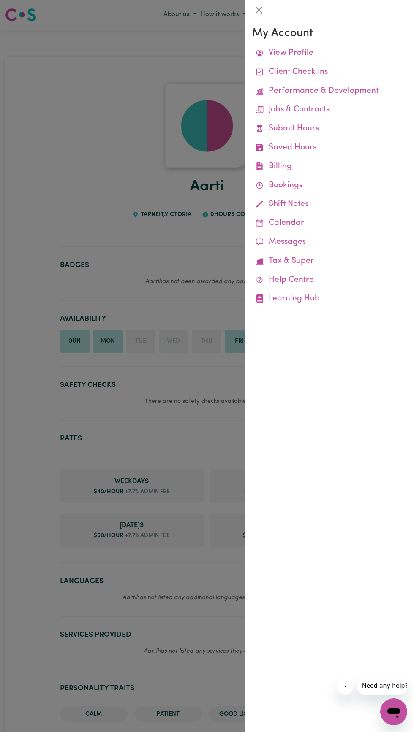
click at [289, 50] on link "View Profile" at bounding box center [329, 53] width 155 height 19
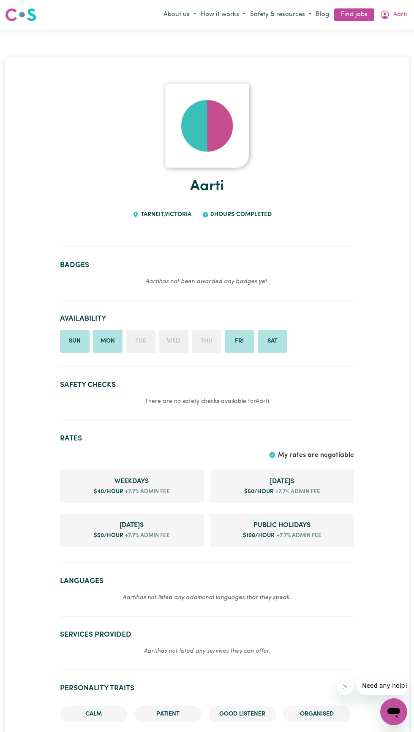
click at [31, 14] on img at bounding box center [20, 14] width 31 height 15
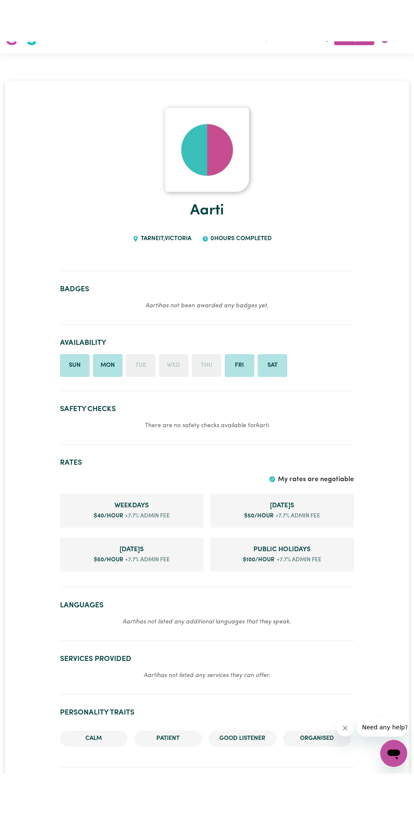
scroll to position [19, 0]
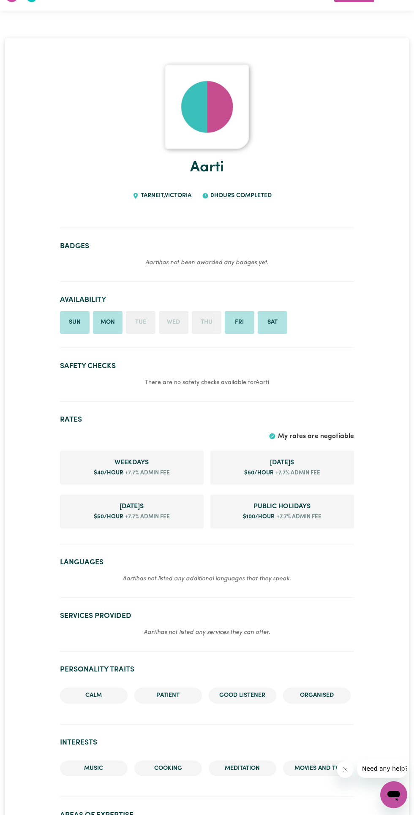
click at [208, 163] on link "Aarti" at bounding box center [207, 167] width 34 height 15
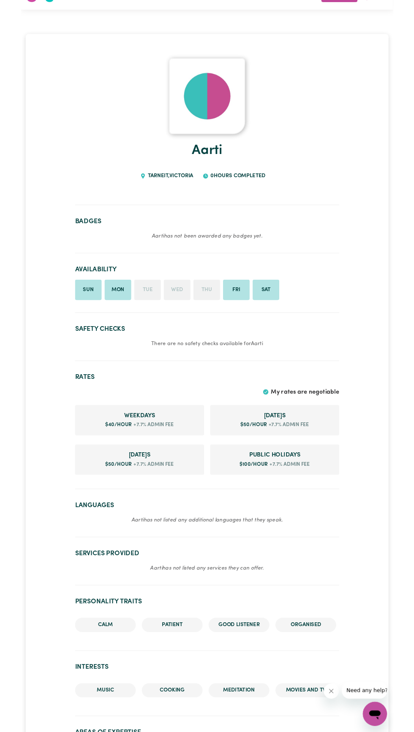
scroll to position [0, 0]
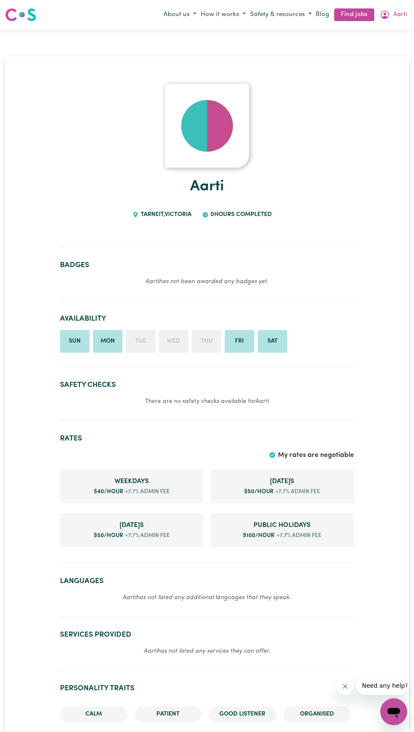
click at [201, 121] on img at bounding box center [207, 126] width 84 height 84
click at [234, 125] on img at bounding box center [207, 126] width 84 height 84
click at [182, 164] on img at bounding box center [207, 126] width 84 height 84
click at [208, 181] on link "Aarti" at bounding box center [207, 186] width 34 height 15
